Goal: Find specific page/section: Find specific page/section

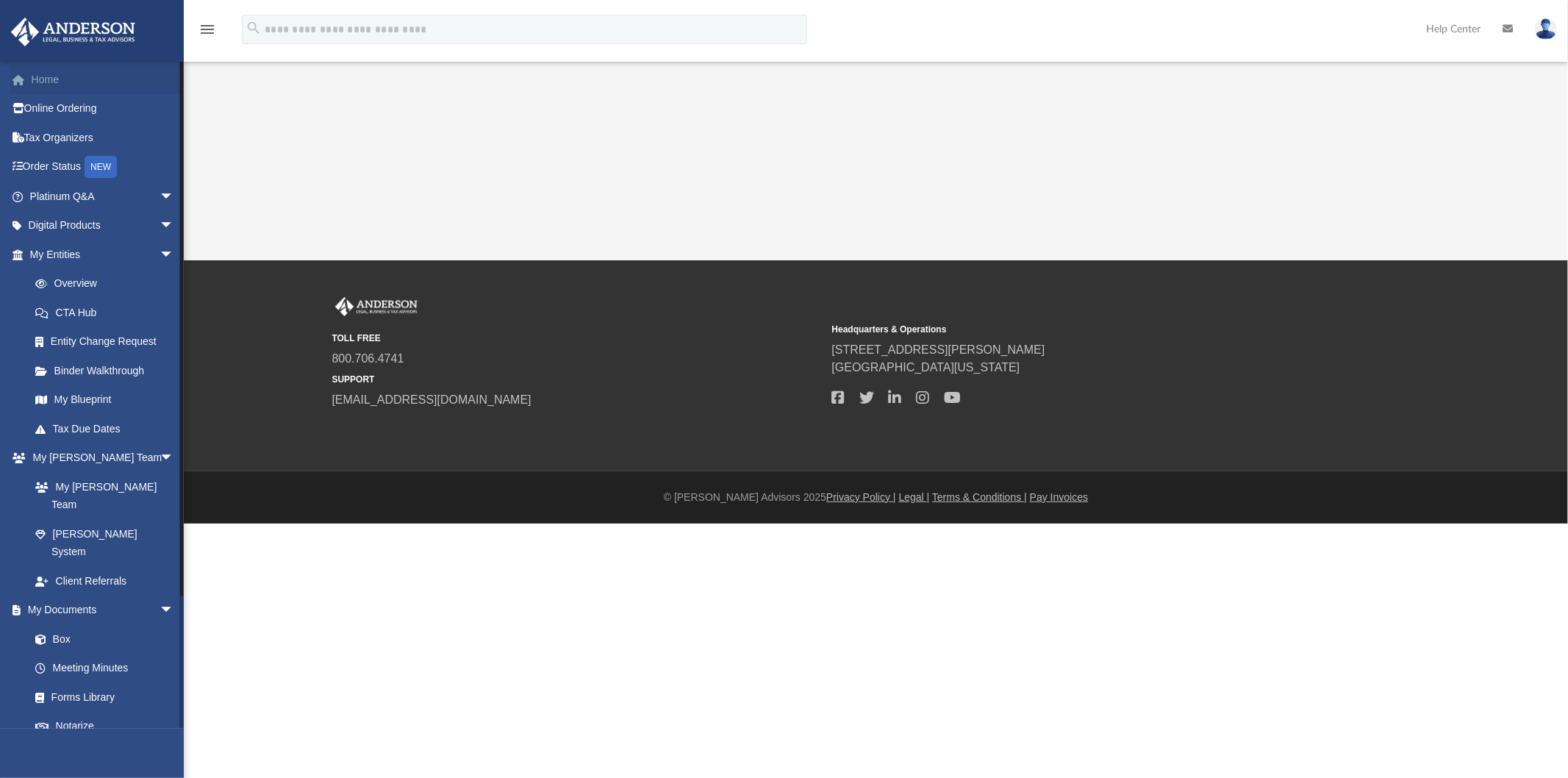
click at [47, 86] on link "Home" at bounding box center [103, 80] width 186 height 29
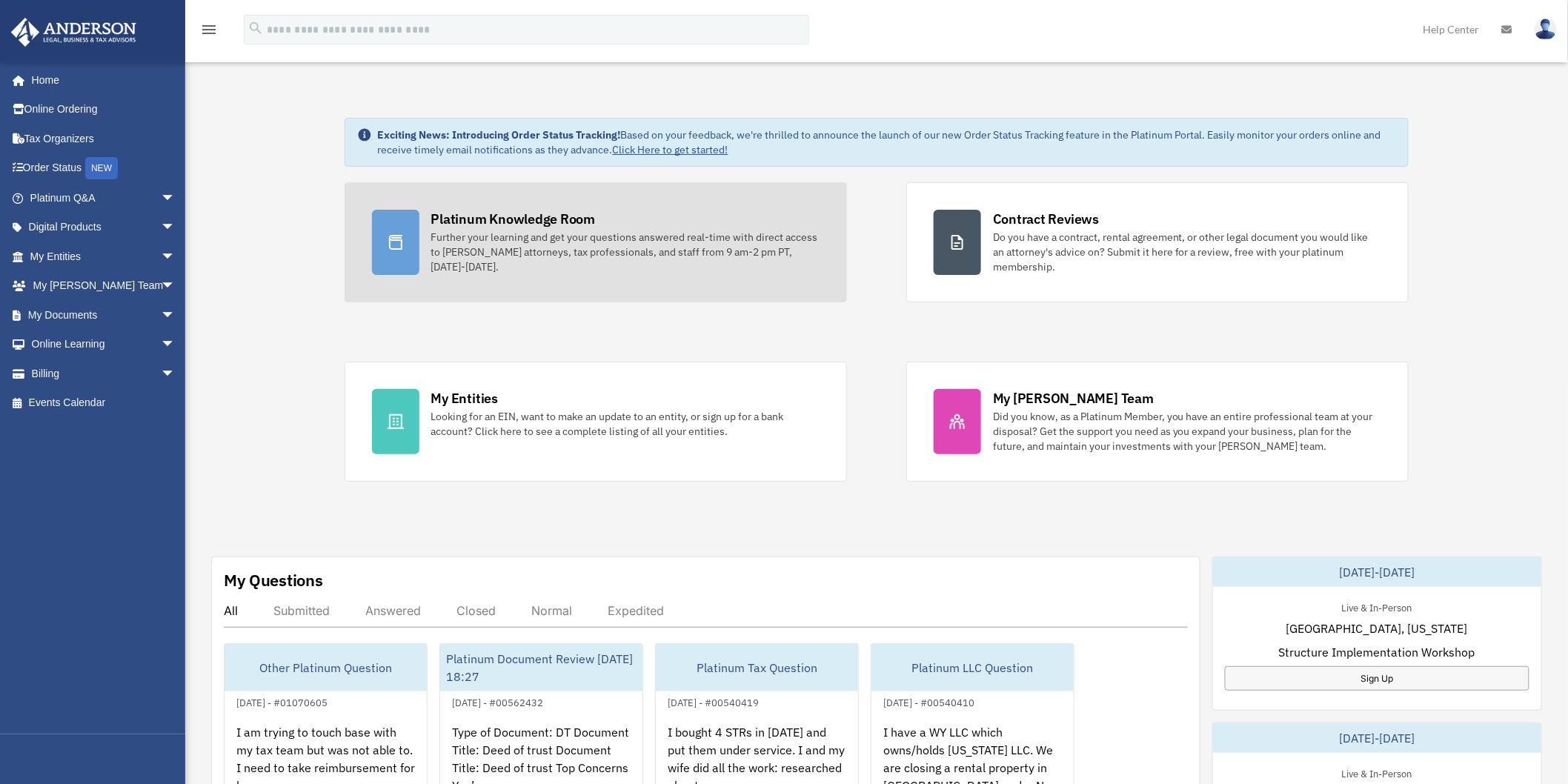
click at [507, 216] on div "Platinum Knowledge Room" at bounding box center [513, 218] width 165 height 18
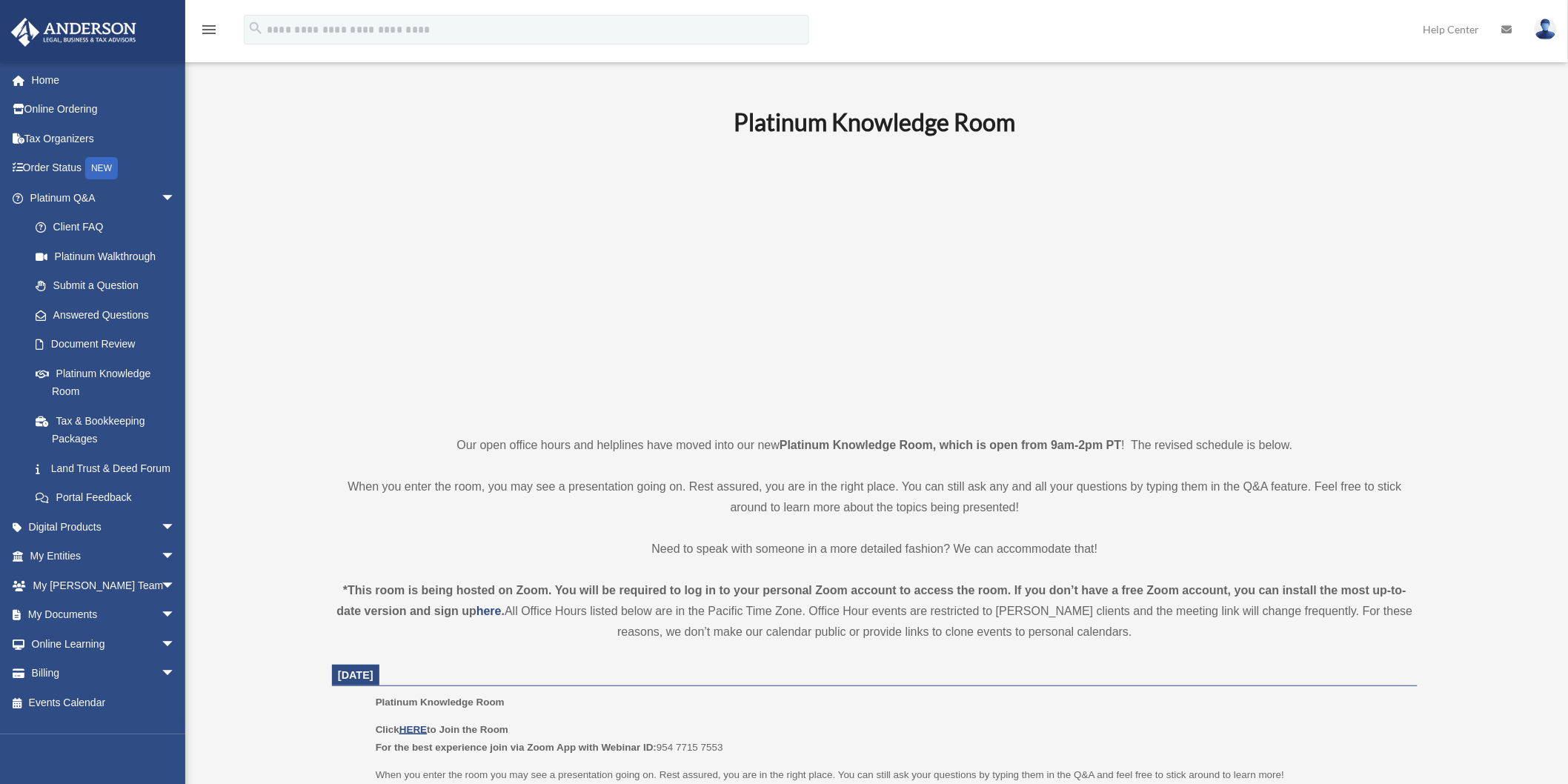
click at [408, 721] on p "Click HERE to Join the Room For the best experience join via Zoom App with Webi…" at bounding box center [891, 738] width 1031 height 34
click at [412, 729] on u "HERE" at bounding box center [413, 730] width 28 height 11
